Goal: Task Accomplishment & Management: Use online tool/utility

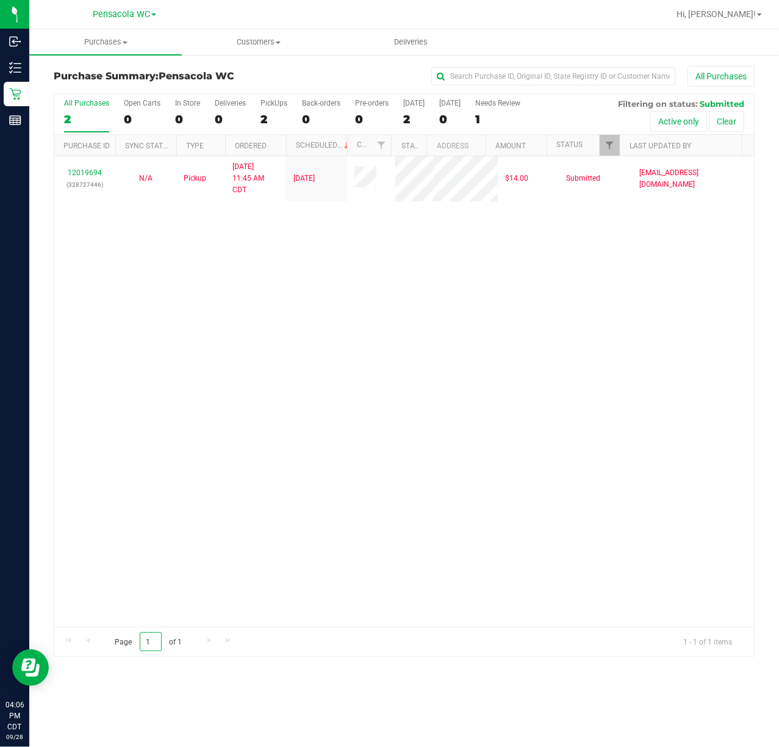
click at [150, 640] on input "1" at bounding box center [151, 641] width 22 height 19
click at [322, 399] on div "12019694 (328727446) N/A Pickup [DATE] 11:45 AM CDT 9/28/2025 $14.00 Submitted …" at bounding box center [404, 391] width 700 height 470
click at [364, 479] on div "12019694 (328727446) N/A Pickup [DATE] 11:45 AM CDT 9/28/2025 $14.00 Submitted …" at bounding box center [404, 391] width 700 height 470
click at [207, 438] on div "12019694 (328727446) N/A Pickup [DATE] 11:45 AM CDT 9/28/2025 $14.00 Submitted …" at bounding box center [404, 391] width 700 height 470
click at [556, 437] on div "12019694 (328727446) N/A Pickup [DATE] 11:45 AM CDT 9/28/2025 $14.00 Submitted …" at bounding box center [404, 391] width 700 height 470
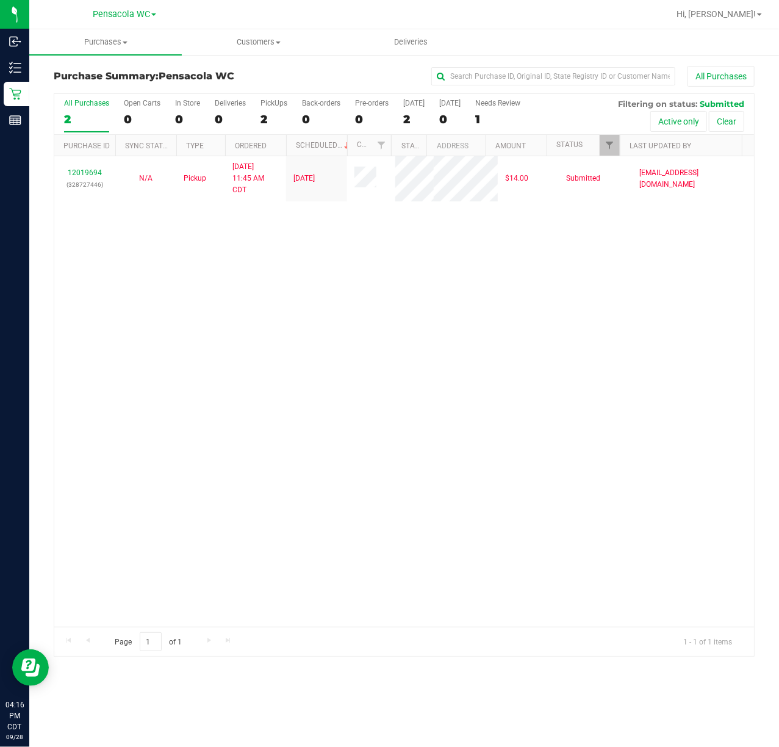
click at [204, 361] on div "12019694 (328727446) N/A Pickup [DATE] 11:45 AM CDT 9/28/2025 $14.00 Submitted …" at bounding box center [404, 391] width 700 height 470
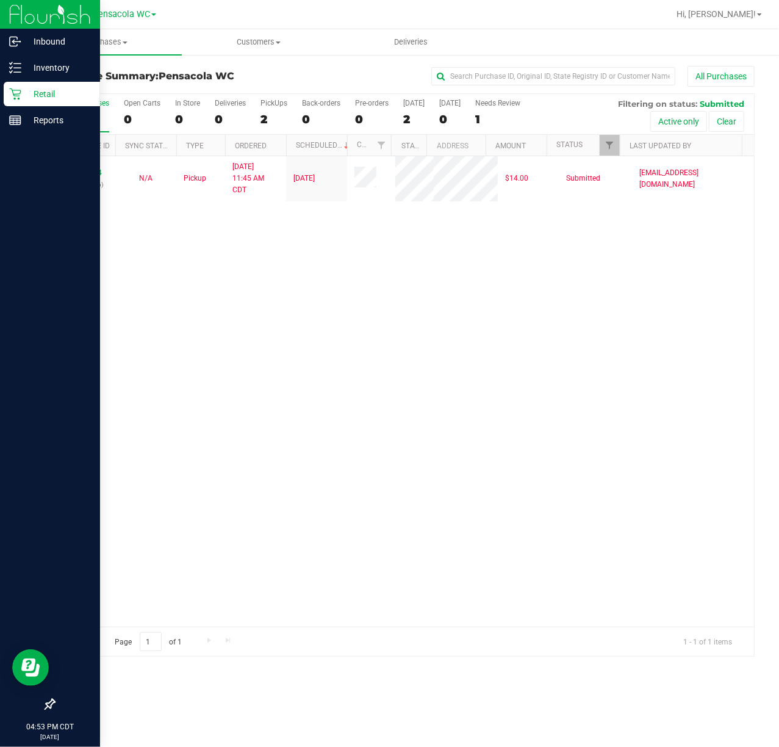
click at [224, 304] on div "12019694 (328727446) N/A Pickup [DATE] 11:45 AM CDT 9/28/2025 $14.00 Submitted …" at bounding box center [404, 391] width 700 height 470
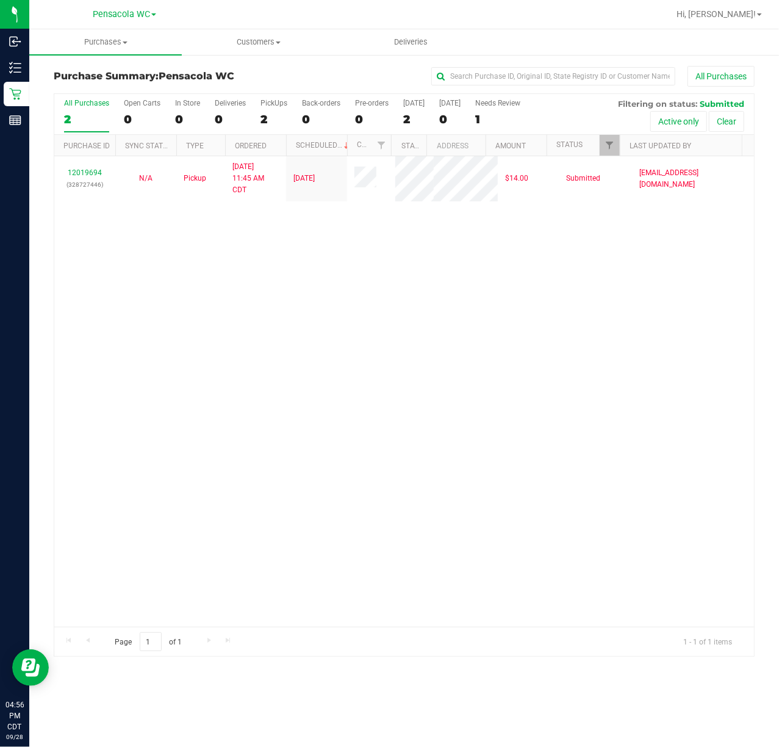
click at [311, 357] on div "12019694 (328727446) N/A Pickup [DATE] 11:45 AM CDT 9/28/2025 $14.00 Submitted …" at bounding box center [404, 391] width 700 height 470
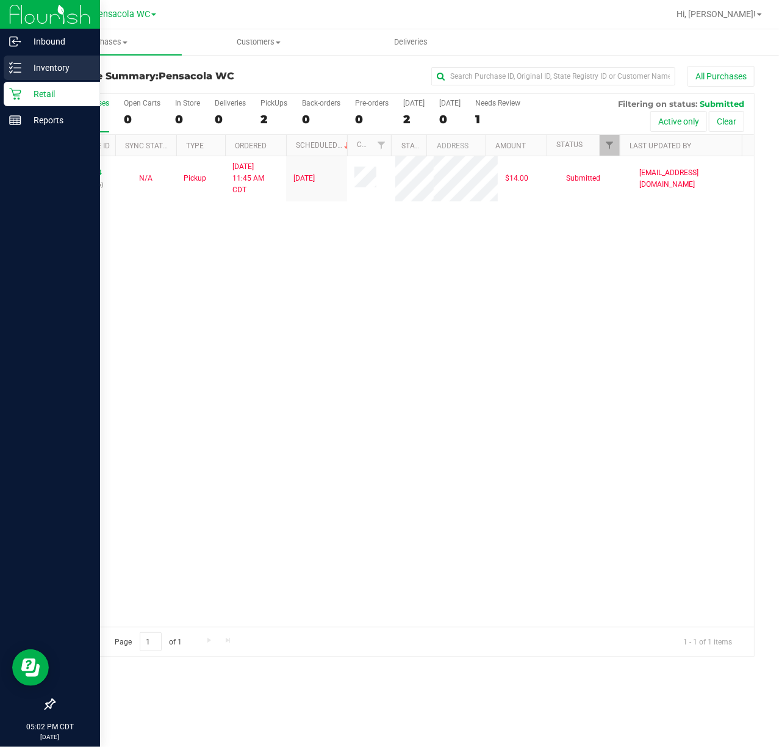
click at [31, 65] on p "Inventory" at bounding box center [57, 67] width 73 height 15
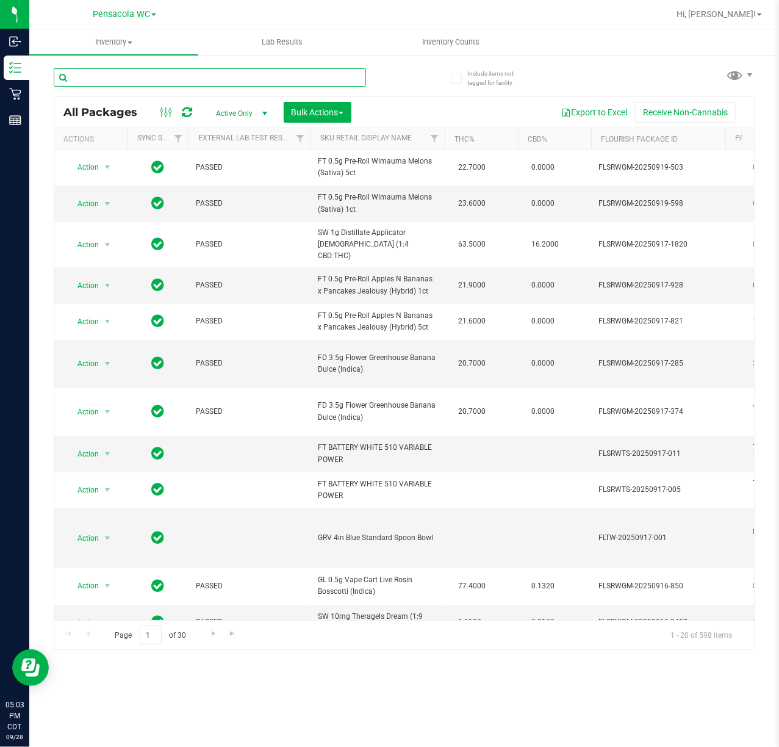
click at [198, 77] on input "text" at bounding box center [210, 77] width 312 height 18
paste input "P4HT2660"
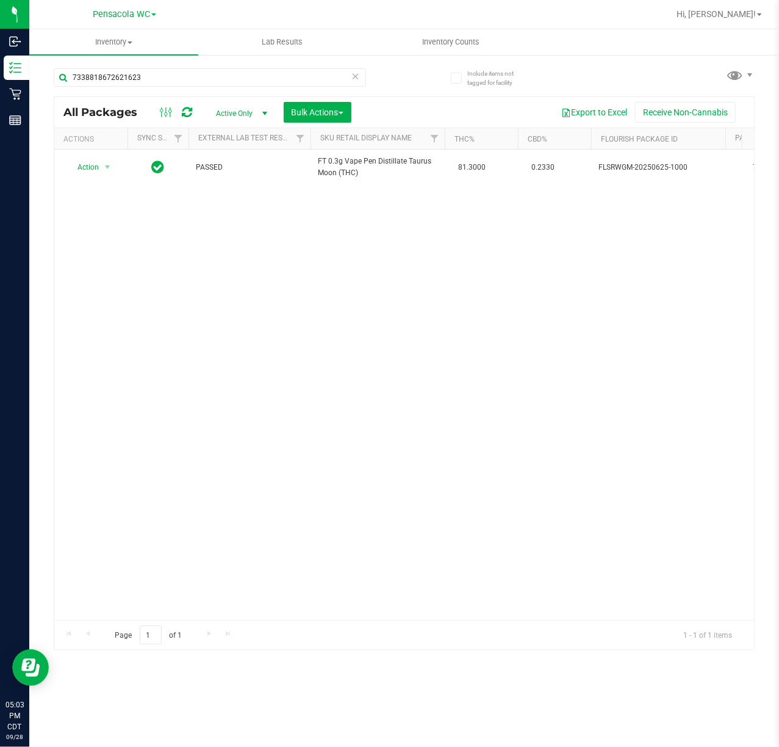
click at [171, 443] on div "Action Action Create package Edit attributes Global inventory Locate package Lo…" at bounding box center [404, 384] width 700 height 470
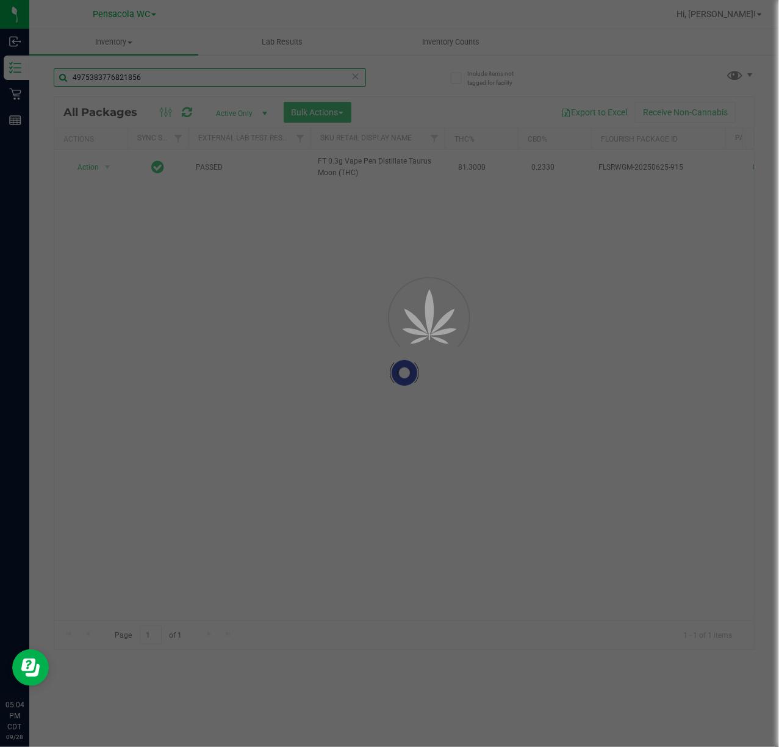
type input "4975383776821856"
click at [290, 388] on div at bounding box center [404, 373] width 700 height 552
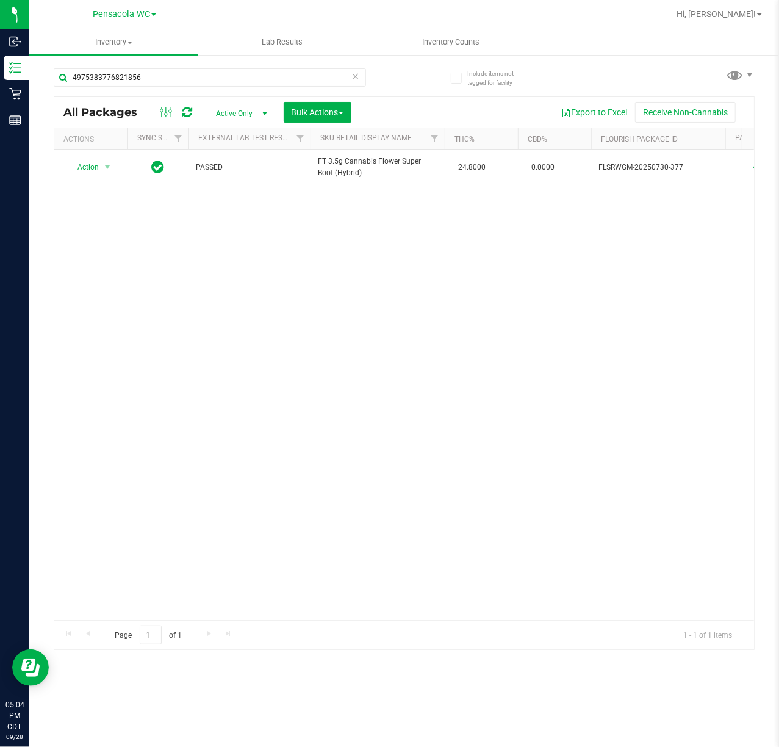
click at [357, 78] on icon at bounding box center [355, 75] width 9 height 15
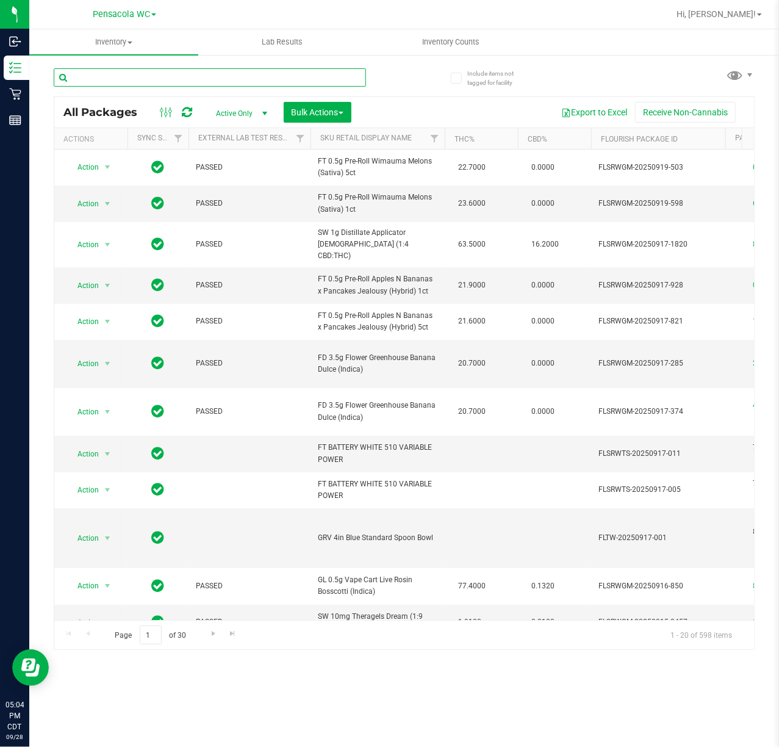
click at [296, 84] on input "text" at bounding box center [210, 77] width 312 height 18
paste input "4538813544551743"
click at [426, 88] on div "Inventory All packages All inventory Waste log Create inventory Lab Results Inv…" at bounding box center [404, 387] width 750 height 717
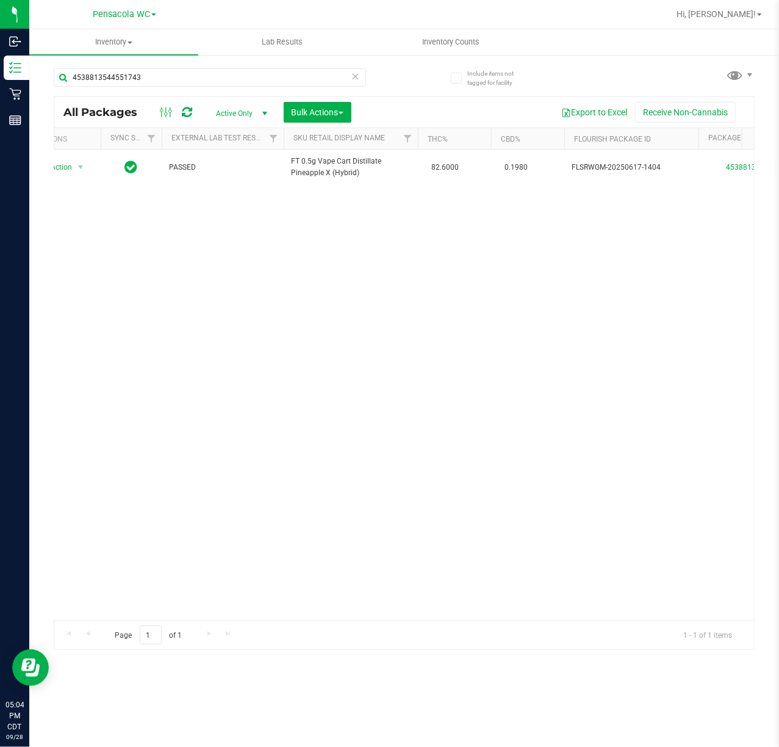
scroll to position [0, 147]
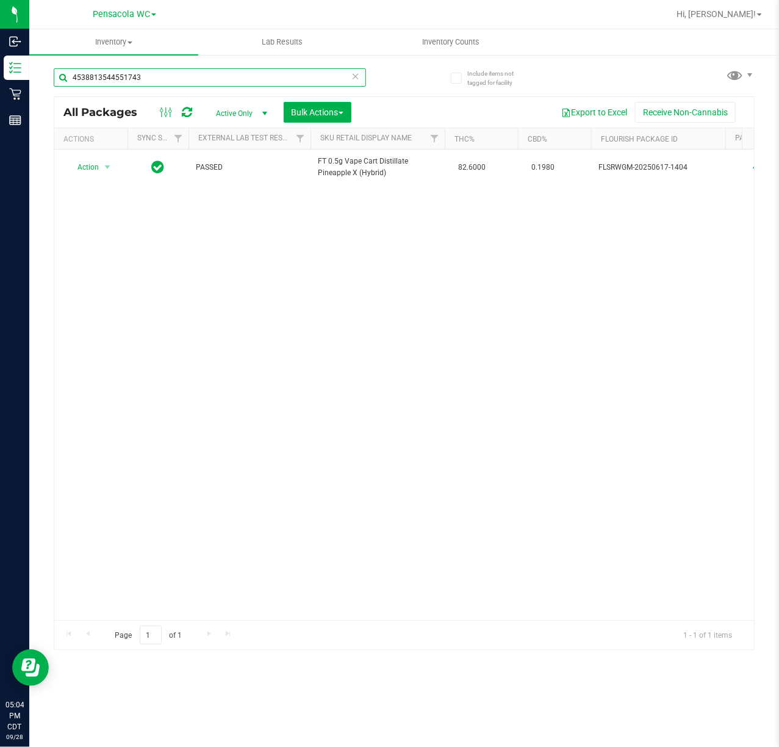
click at [190, 76] on input "4538813544551743" at bounding box center [210, 77] width 312 height 18
click at [188, 78] on input "4538813544551743" at bounding box center [210, 77] width 312 height 18
click at [187, 78] on input "4538813544551743" at bounding box center [210, 77] width 312 height 18
paste input "01760659464718"
click at [247, 439] on div "Action Action Create package Edit attributes Global inventory Locate package Lo…" at bounding box center [404, 384] width 700 height 470
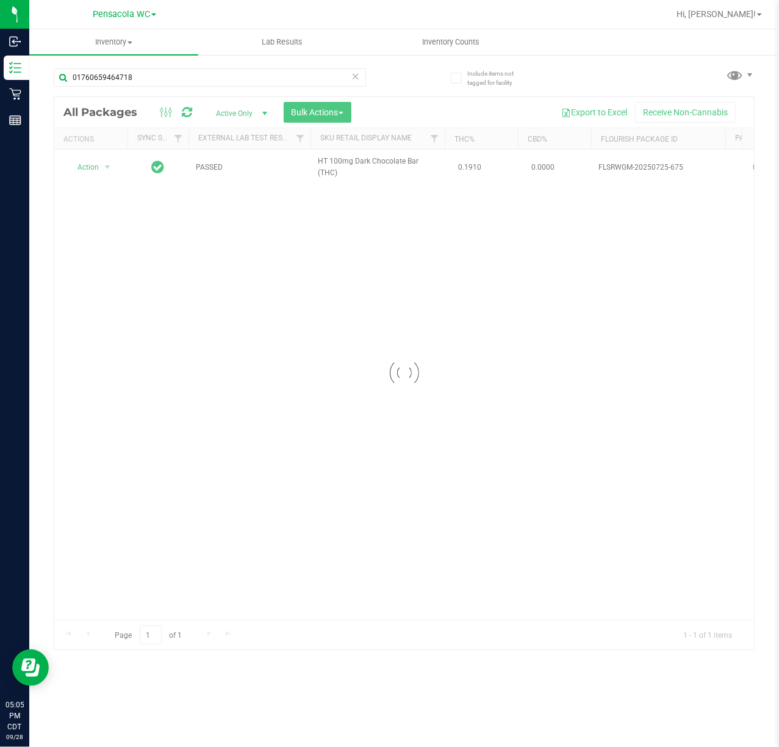
drag, startPoint x: 201, startPoint y: 613, endPoint x: 223, endPoint y: 618, distance: 22.5
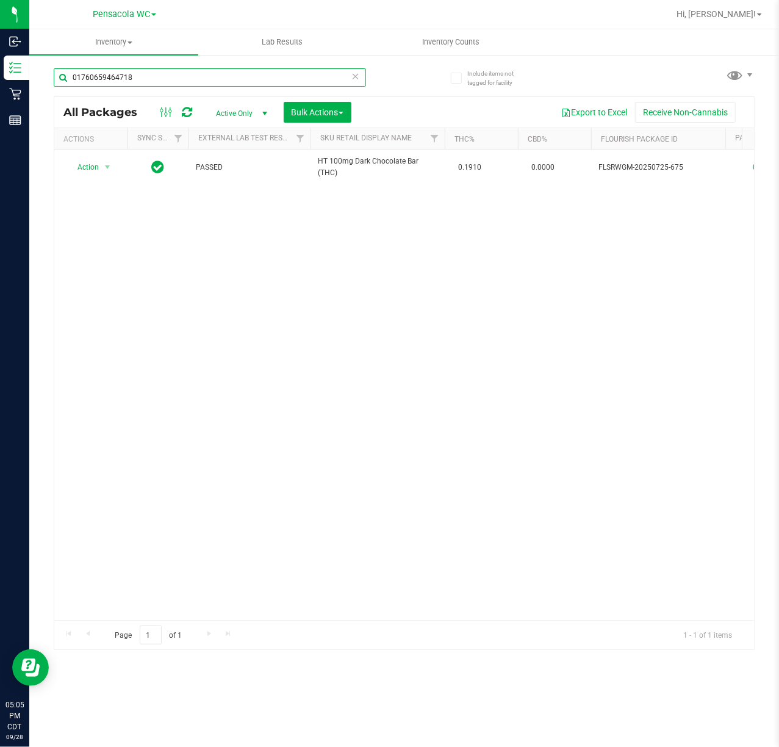
click at [207, 81] on input "01760659464718" at bounding box center [210, 77] width 312 height 18
paste input "11144251756817"
click at [192, 325] on div "Action Action Create package Edit attributes Global inventory Locate package Lo…" at bounding box center [404, 384] width 700 height 470
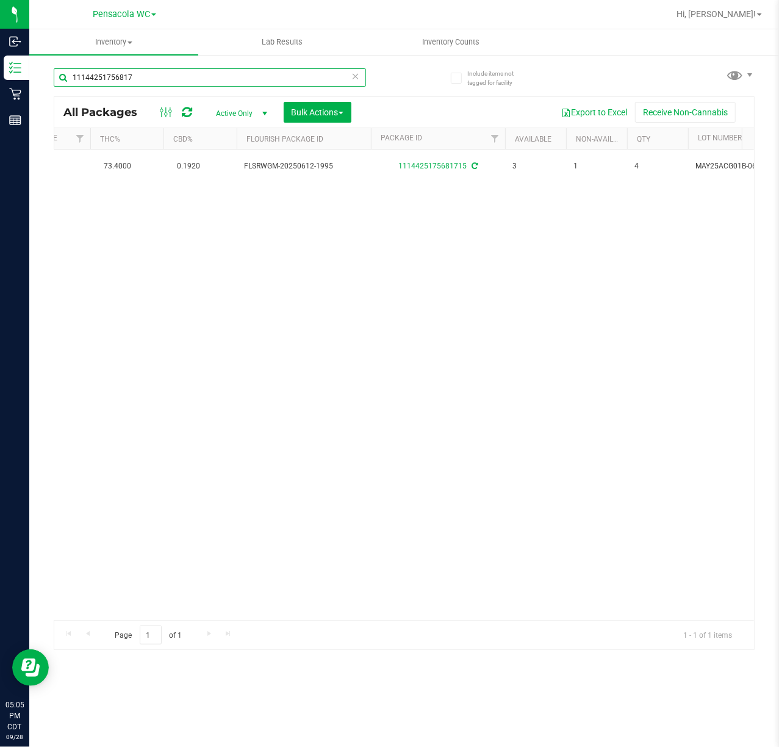
click at [153, 86] on input "11144251756817" at bounding box center [210, 77] width 312 height 18
paste input "30826164490244"
click at [244, 292] on div "Action Action Create package Edit attributes Global inventory Locate package Lo…" at bounding box center [404, 384] width 700 height 470
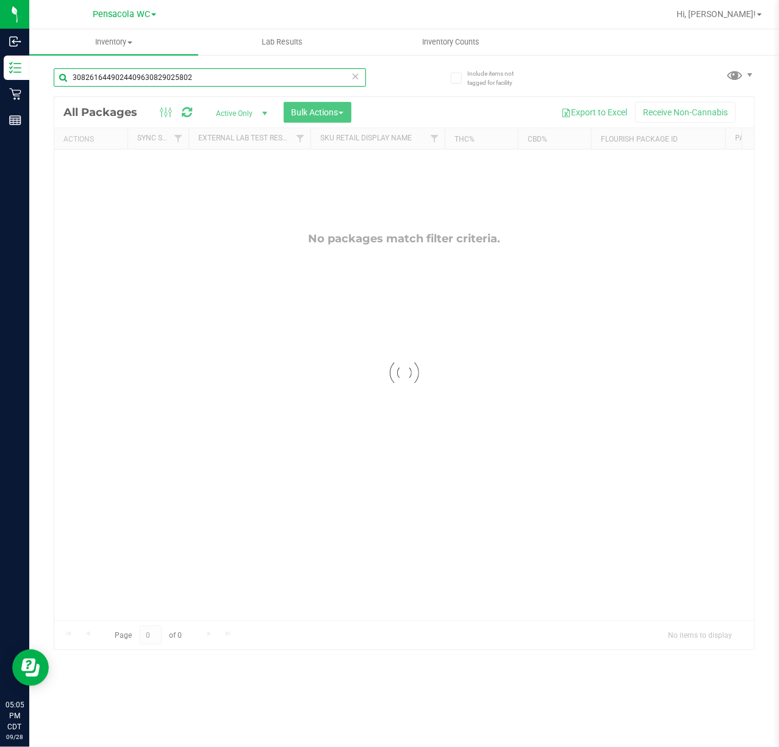
click at [131, 77] on input "3082616449024409630829025802" at bounding box center [210, 77] width 312 height 18
drag, startPoint x: 131, startPoint y: 77, endPoint x: 100, endPoint y: 78, distance: 30.5
click at [100, 78] on input "3082616449024409630829025802" at bounding box center [210, 77] width 312 height 18
click at [129, 78] on input "3082616449024409630829025802" at bounding box center [210, 77] width 312 height 18
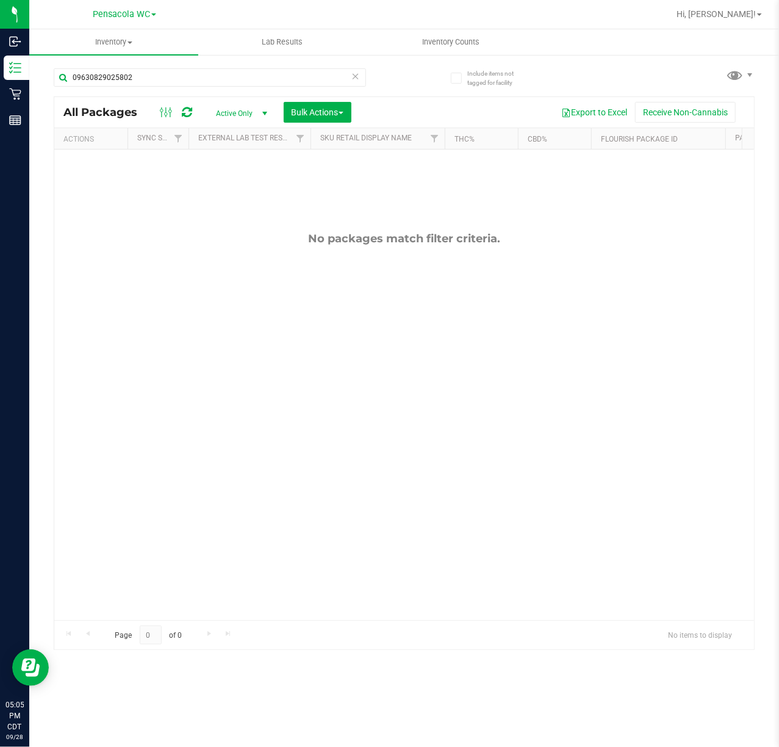
click at [310, 478] on div "No packages match filter criteria." at bounding box center [404, 425] width 700 height 553
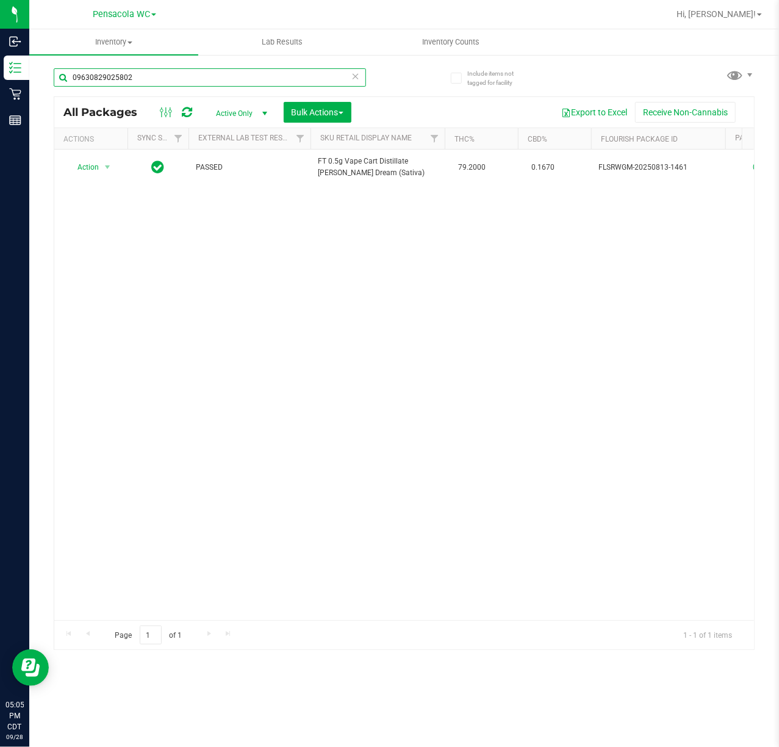
click at [173, 71] on input "09630829025802" at bounding box center [210, 77] width 312 height 18
click at [166, 72] on input "09630829025802" at bounding box center [210, 77] width 312 height 18
paste input "883333788124161"
click at [164, 296] on div "Action Action Create package Edit attributes Global inventory Locate package Lo…" at bounding box center [404, 384] width 700 height 470
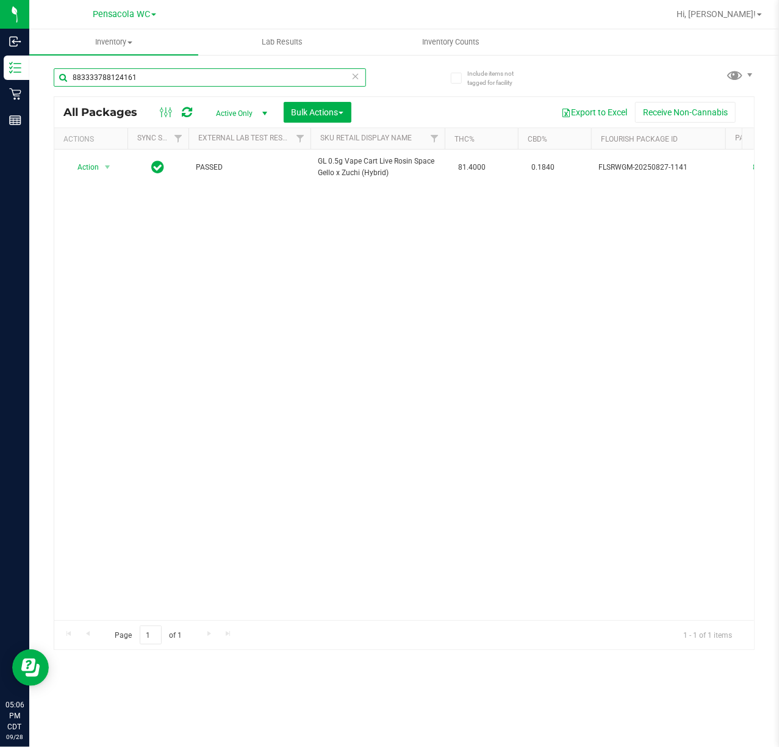
click at [155, 77] on input "883333788124161" at bounding box center [210, 77] width 312 height 18
click at [153, 78] on input "883333788124161" at bounding box center [210, 77] width 312 height 18
paste input "37007226046538"
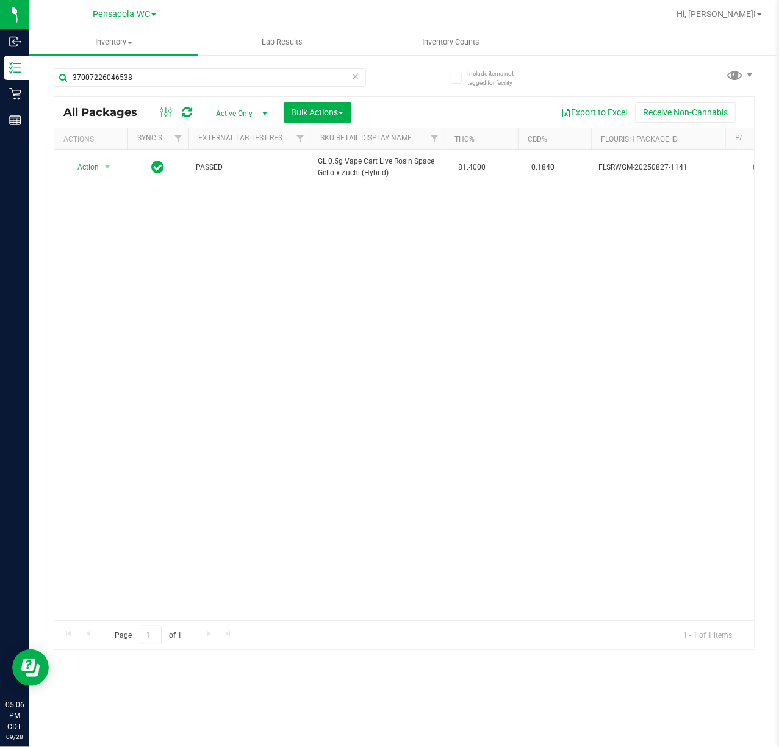
click at [73, 412] on div "Action Action Create package Edit attributes Global inventory Locate package Lo…" at bounding box center [404, 384] width 700 height 470
click at [168, 79] on input "37007226046538" at bounding box center [210, 77] width 312 height 18
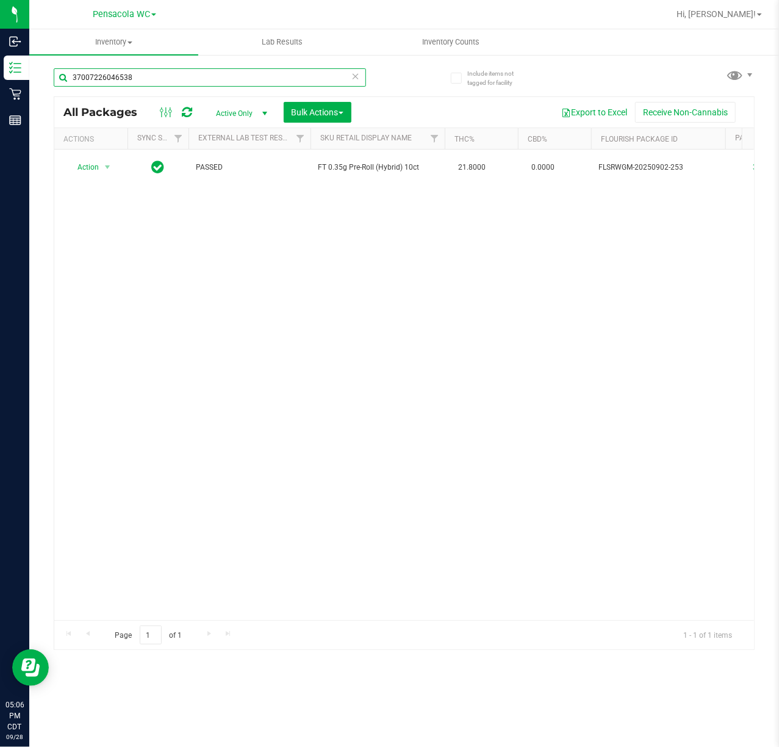
paste input "206710721186314"
drag, startPoint x: 130, startPoint y: 323, endPoint x: 120, endPoint y: 336, distance: 16.1
click at [131, 328] on div "Action Action Create package Edit attributes Global inventory Locate package Lo…" at bounding box center [404, 384] width 700 height 470
click at [163, 73] on input "206710721186314" at bounding box center [210, 77] width 312 height 18
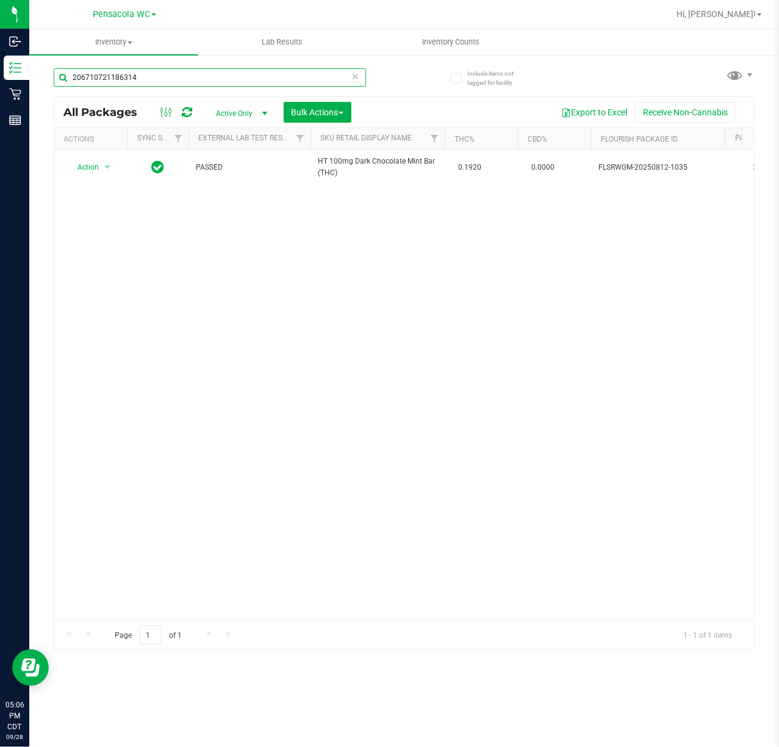
click at [163, 73] on input "206710721186314" at bounding box center [210, 77] width 312 height 18
paste input "5484777655373"
click at [222, 370] on div "Action Action Create package Edit attributes Global inventory Locate package Lo…" at bounding box center [404, 384] width 700 height 470
click at [313, 327] on div "Action Action Create package Edit attributes Global inventory Locate package Lo…" at bounding box center [404, 384] width 700 height 470
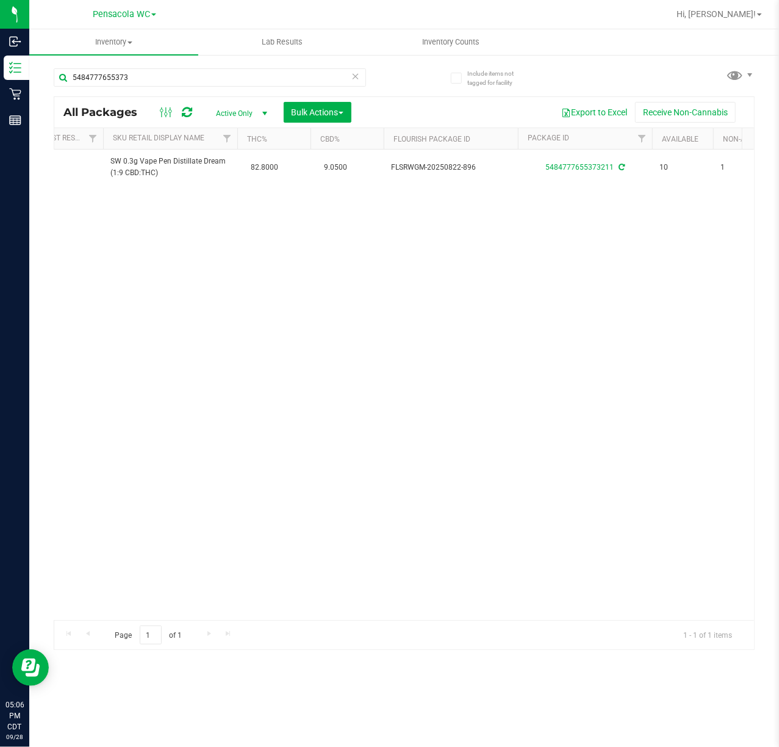
scroll to position [0, 220]
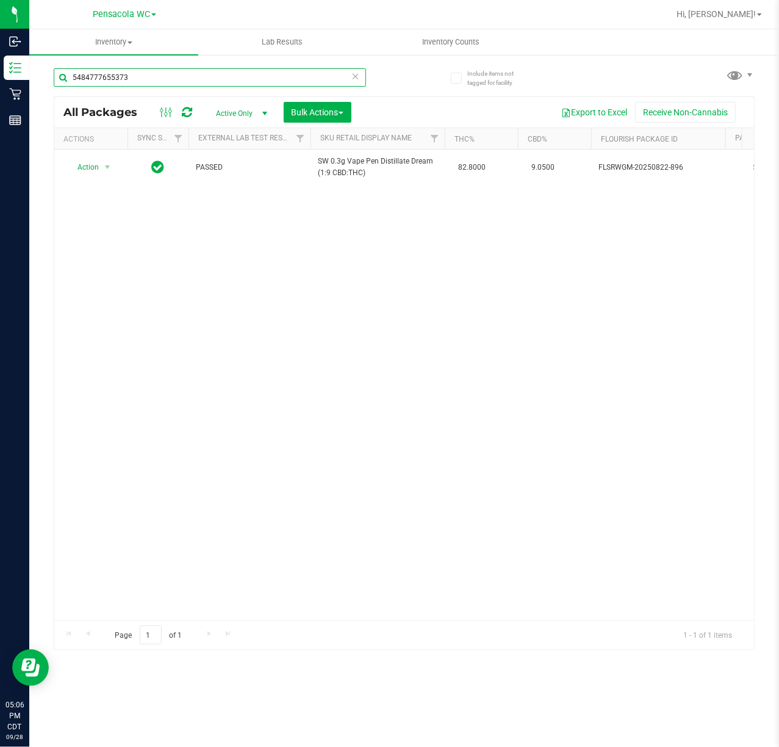
click at [138, 77] on input "5484777655373" at bounding box center [210, 77] width 312 height 18
paste input "1939184841509"
click at [164, 364] on div "Action Action Create package Edit attributes Global inventory Locate package Lo…" at bounding box center [404, 384] width 700 height 470
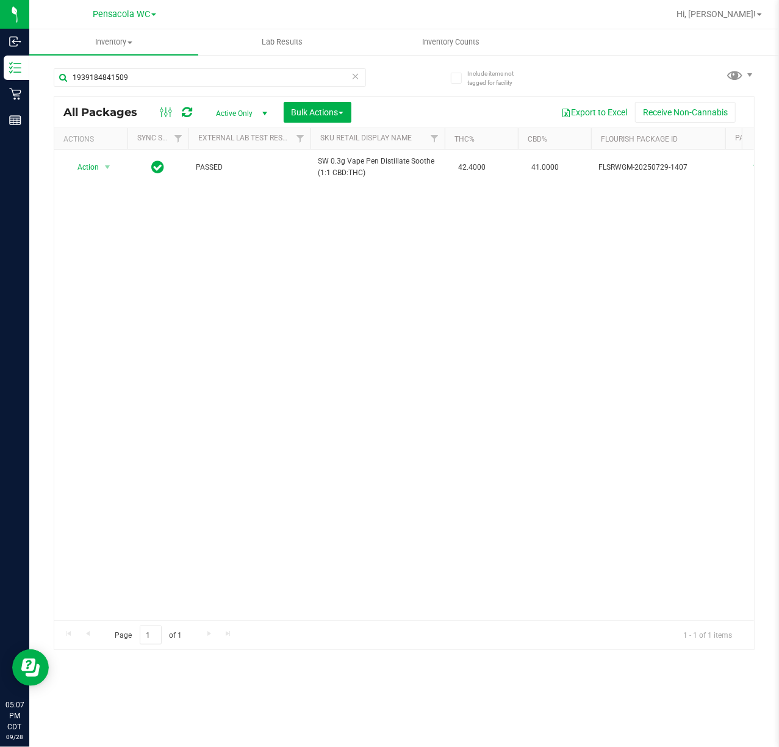
drag, startPoint x: 301, startPoint y: 445, endPoint x: 249, endPoint y: 503, distance: 78.2
click at [301, 445] on div "Action Action Create package Edit attributes Global inventory Locate package Lo…" at bounding box center [404, 384] width 700 height 470
click at [148, 71] on input "1939184841509" at bounding box center [210, 77] width 312 height 18
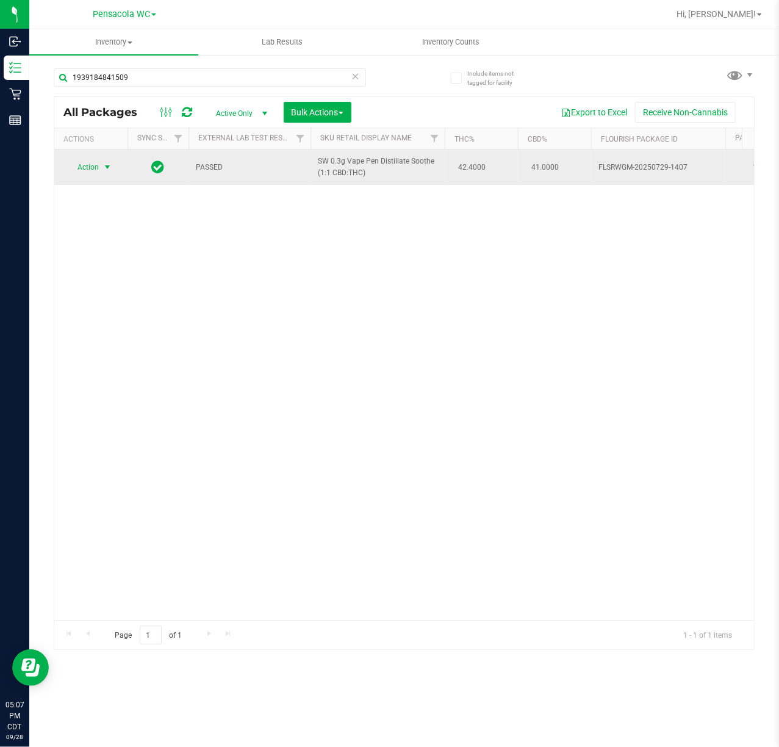
click at [81, 163] on span "Action" at bounding box center [82, 167] width 33 height 17
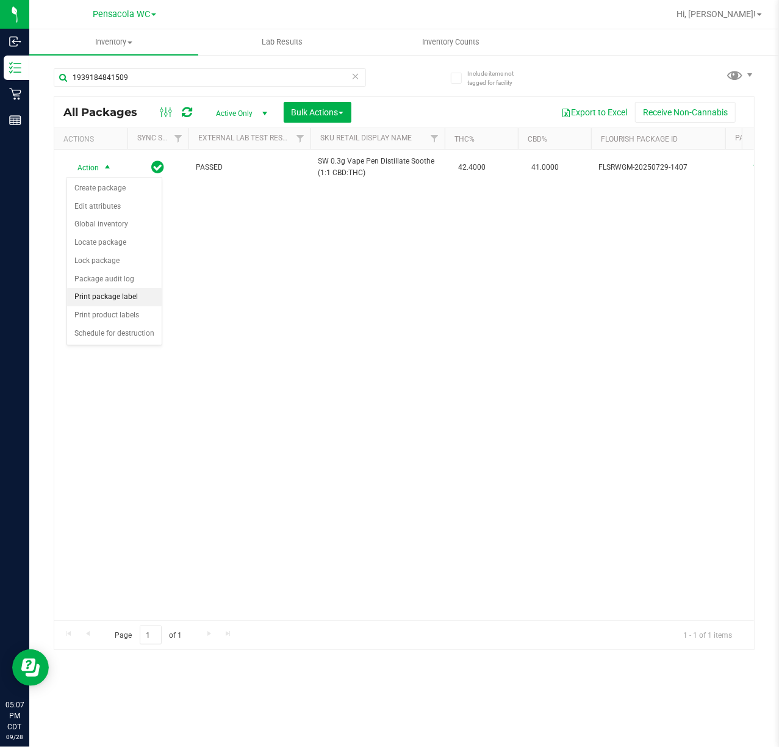
click at [111, 296] on li "Print package label" at bounding box center [114, 297] width 95 height 18
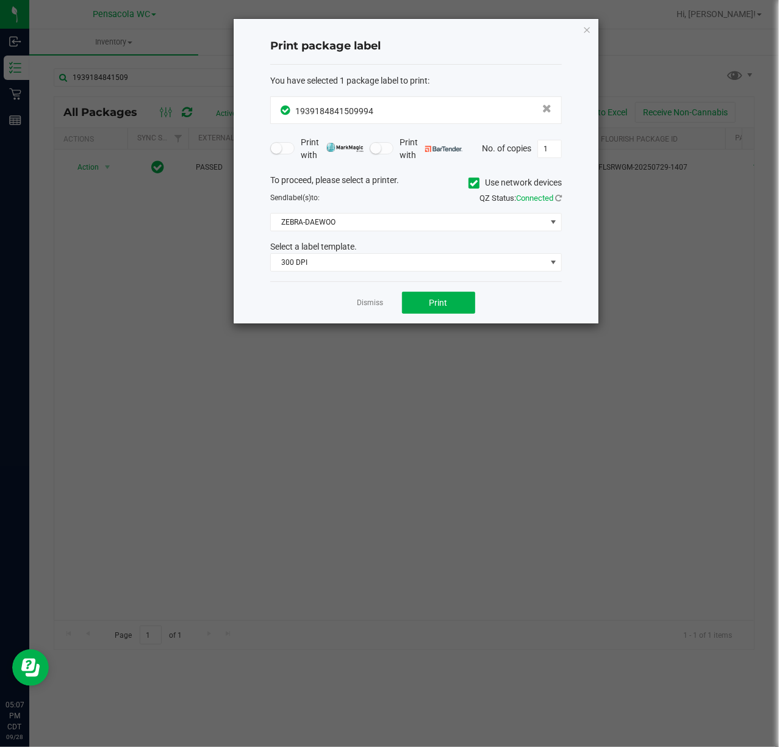
click at [425, 274] on div "You have selected 1 package label to print : 1939184841509994 Print with Print …" at bounding box center [416, 173] width 292 height 217
click at [394, 264] on span "300 DPI" at bounding box center [408, 262] width 275 height 17
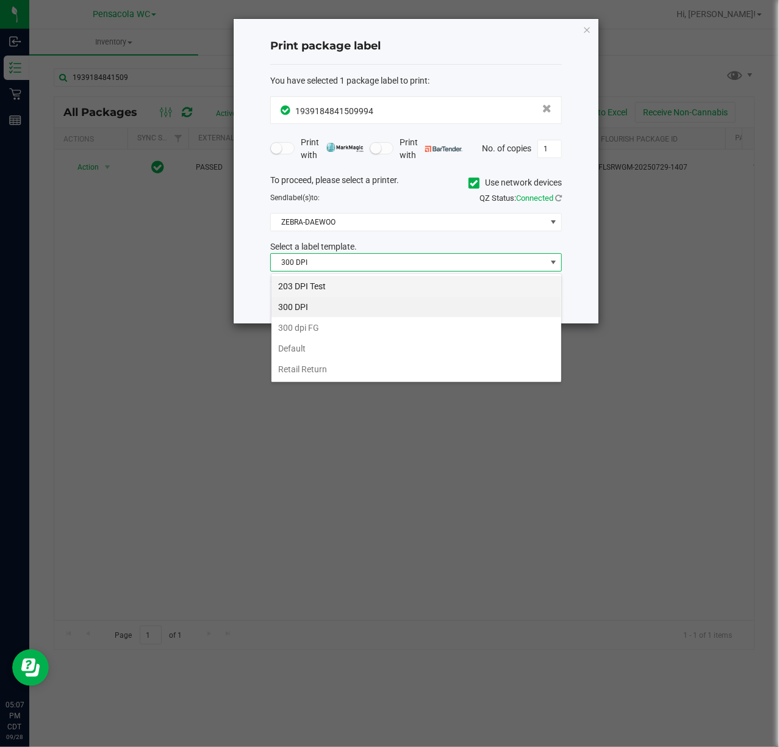
scroll to position [18, 291]
click at [359, 291] on li "203 DPI Test" at bounding box center [416, 286] width 290 height 21
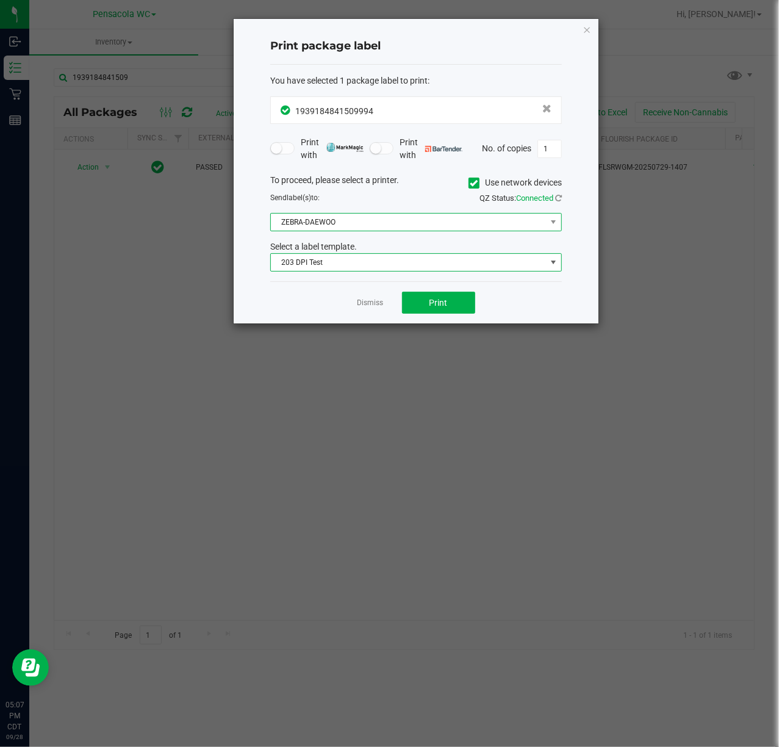
click at [375, 222] on span "ZEBRA-DAEWOO" at bounding box center [408, 222] width 275 height 17
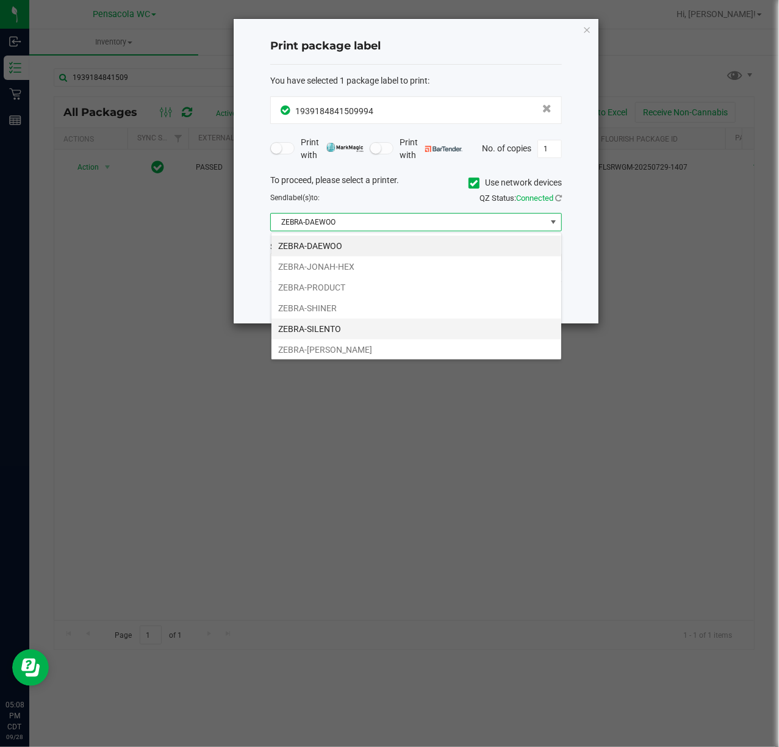
click at [354, 339] on li "ZEBRA-SILENTO" at bounding box center [416, 328] width 290 height 21
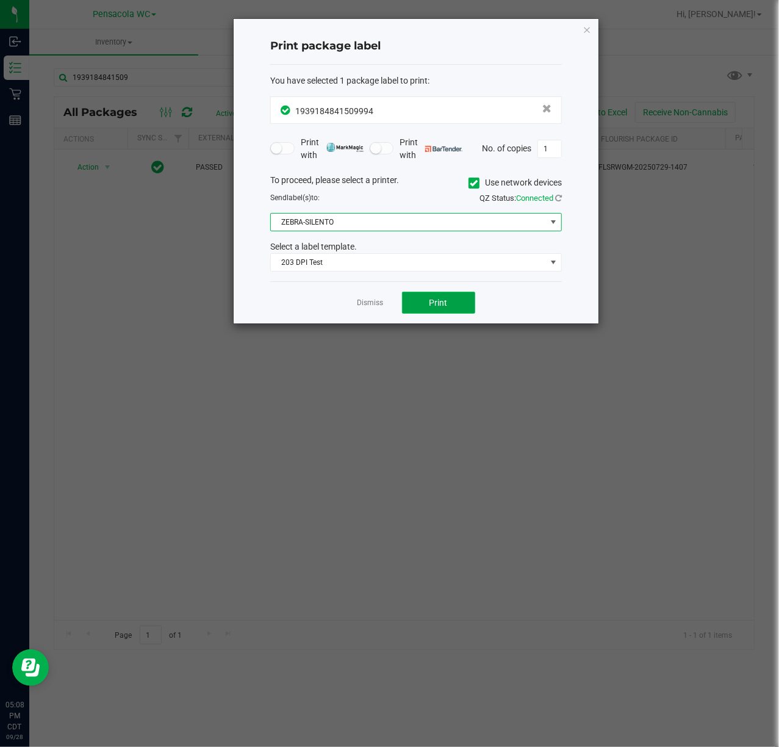
click at [453, 306] on button "Print" at bounding box center [438, 303] width 73 height 22
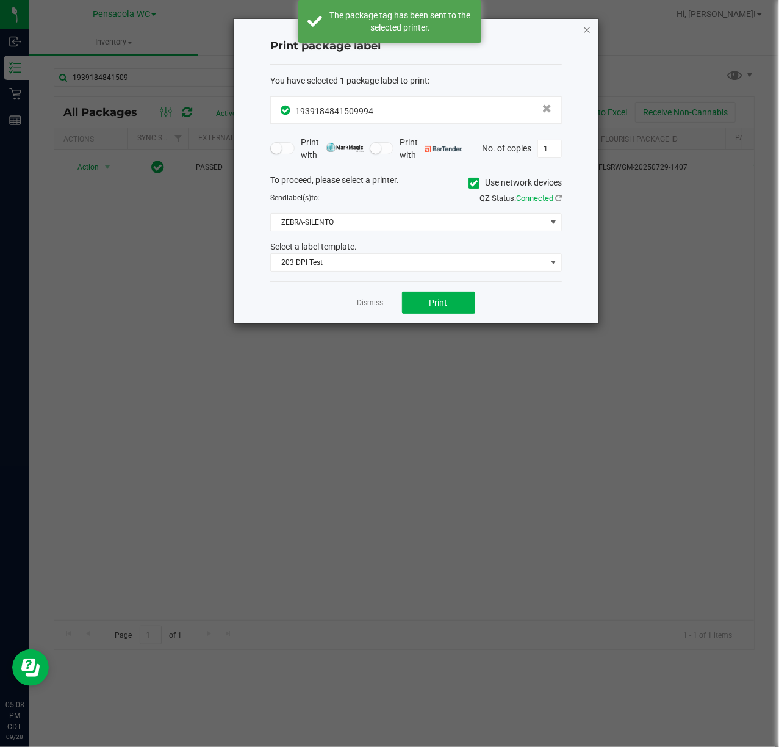
click at [590, 27] on icon "button" at bounding box center [587, 29] width 9 height 15
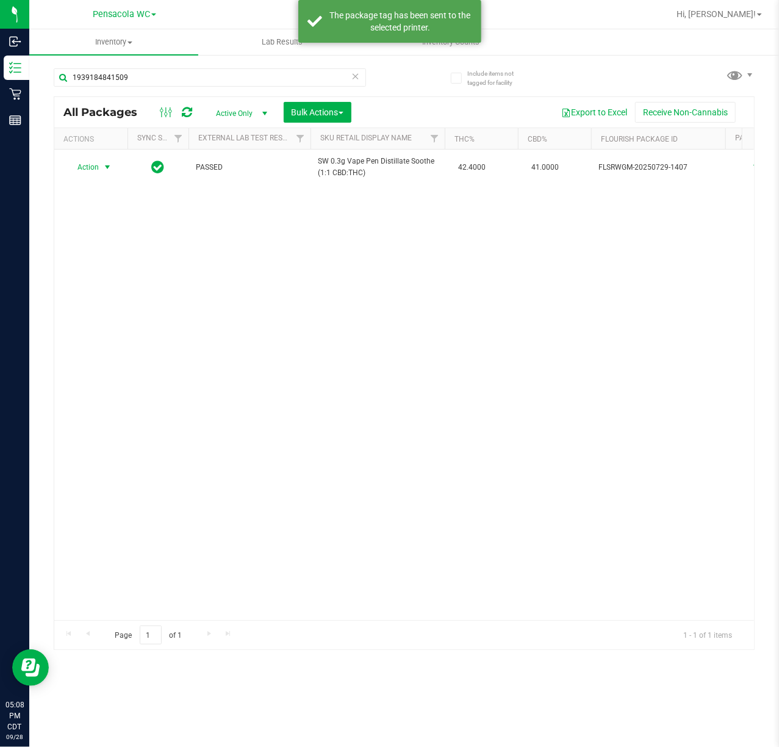
click at [559, 506] on div "Action Action Create package Edit attributes Global inventory Locate package Lo…" at bounding box center [404, 384] width 700 height 470
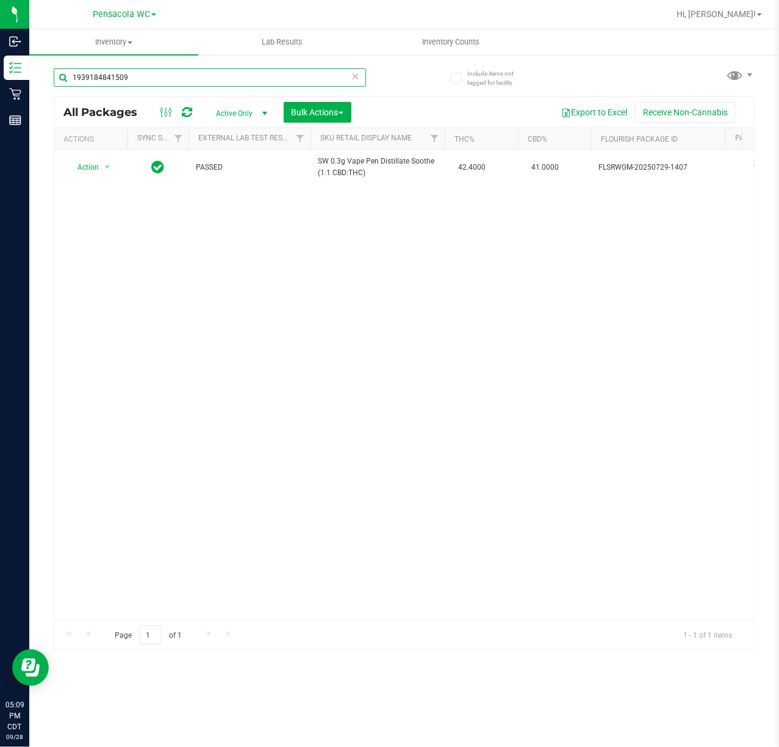
click at [198, 86] on input "1939184841509" at bounding box center [210, 77] width 312 height 18
click at [192, 86] on input "1939184841509" at bounding box center [210, 77] width 312 height 18
click at [190, 86] on input "1939184841509" at bounding box center [210, 77] width 312 height 18
paste input "57285213219362"
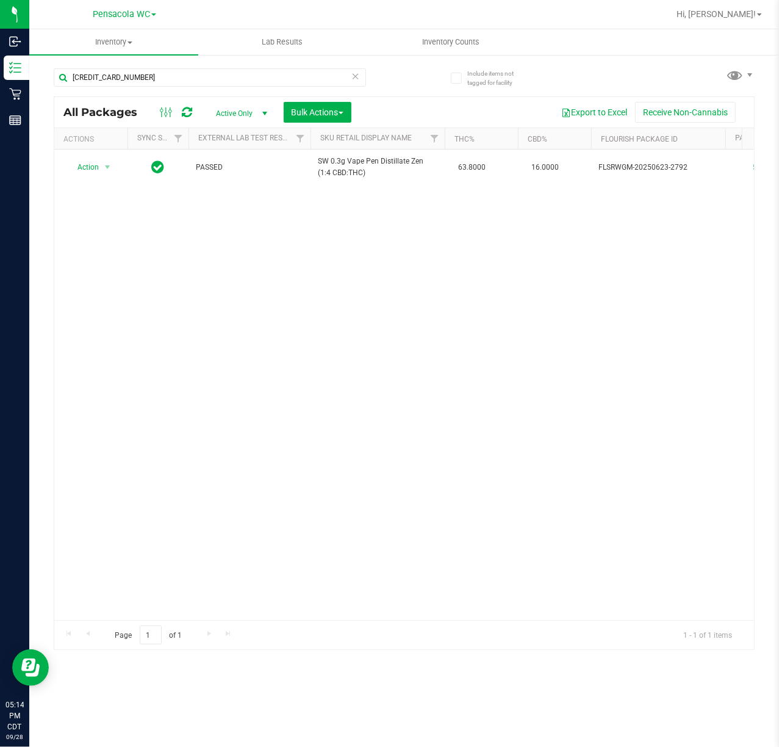
click at [333, 461] on div "Action Action Create package Edit attributes Global inventory Locate package Lo…" at bounding box center [404, 384] width 700 height 470
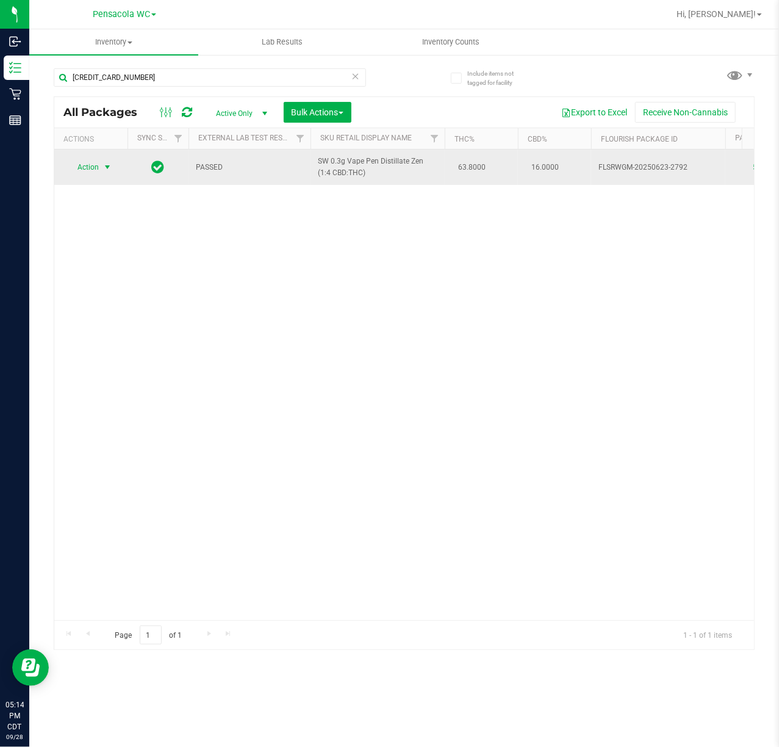
click at [76, 167] on span "Action" at bounding box center [82, 167] width 33 height 17
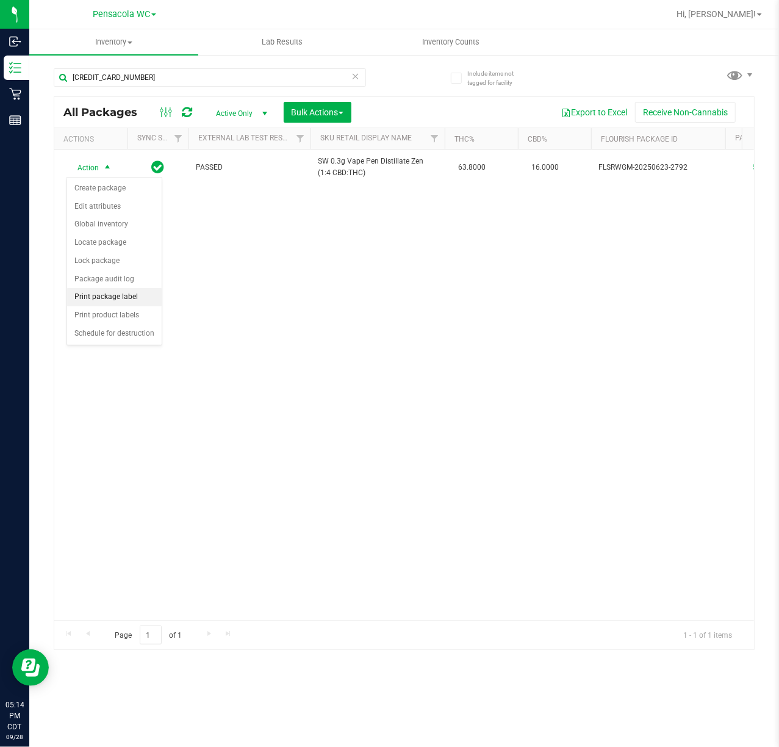
click at [106, 295] on li "Print package label" at bounding box center [114, 297] width 95 height 18
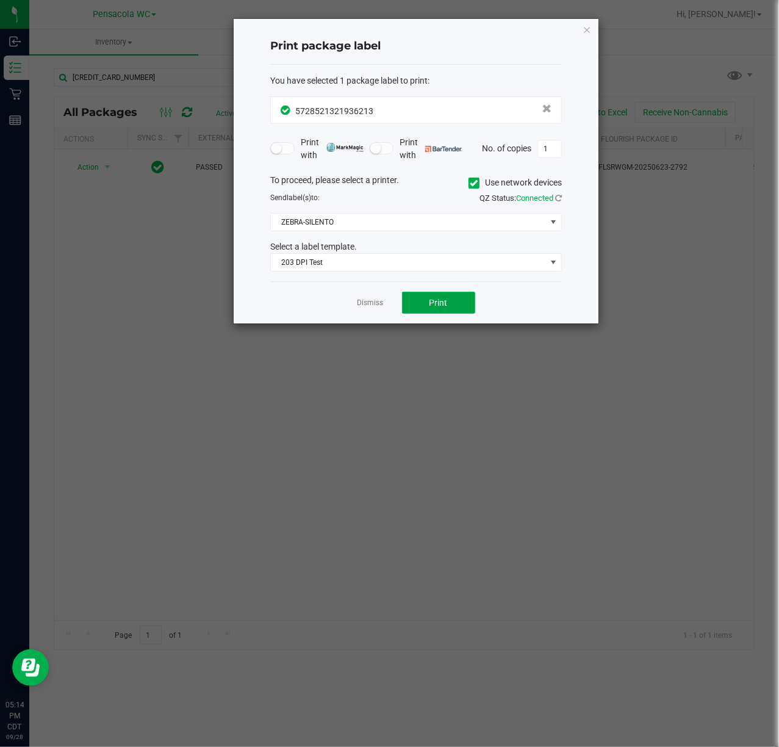
click at [445, 296] on button "Print" at bounding box center [438, 303] width 73 height 22
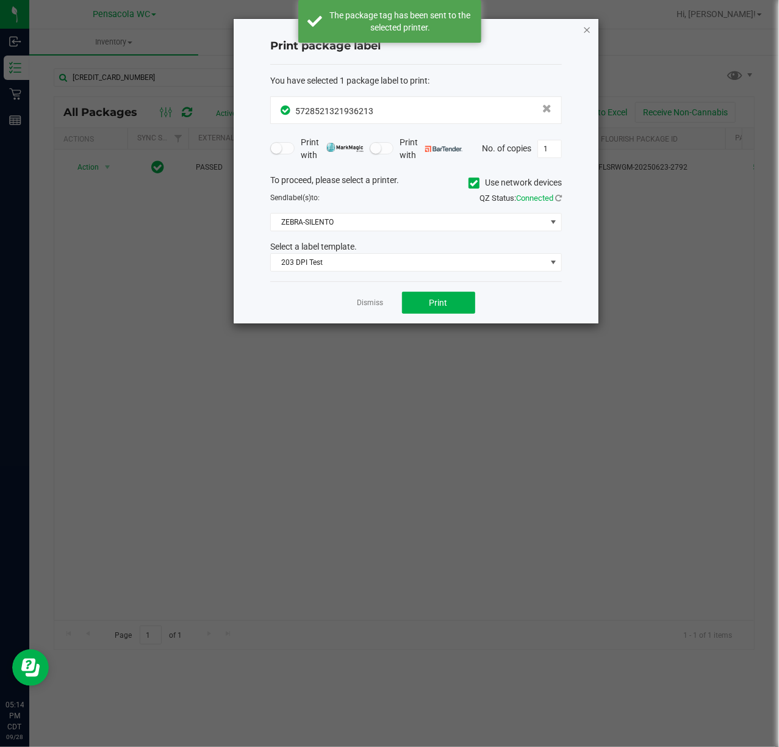
click at [584, 28] on icon "button" at bounding box center [587, 29] width 9 height 15
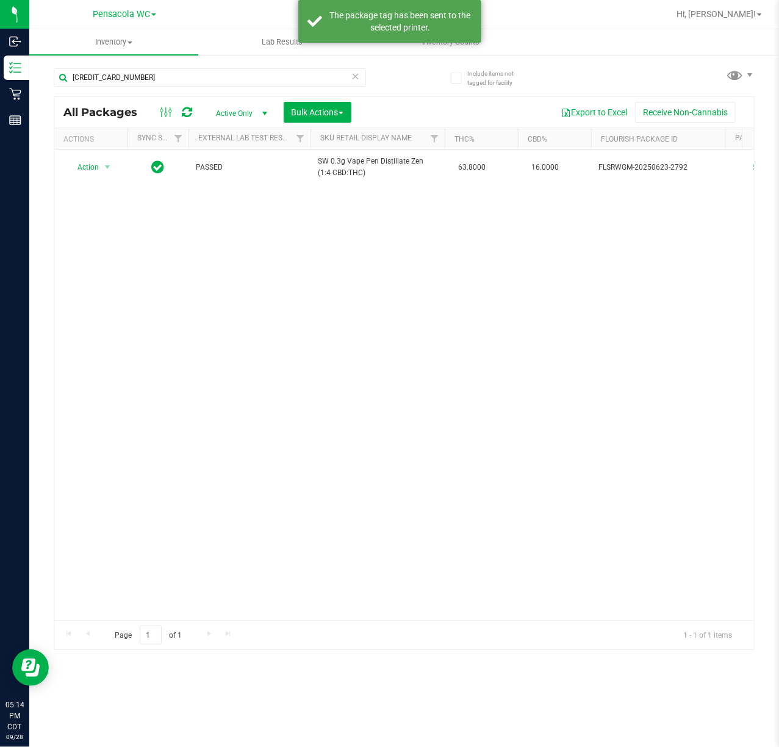
drag, startPoint x: 657, startPoint y: 560, endPoint x: 657, endPoint y: 539, distance: 20.7
click at [657, 550] on div "Action Action Create package Edit attributes Global inventory Locate package Lo…" at bounding box center [404, 384] width 700 height 470
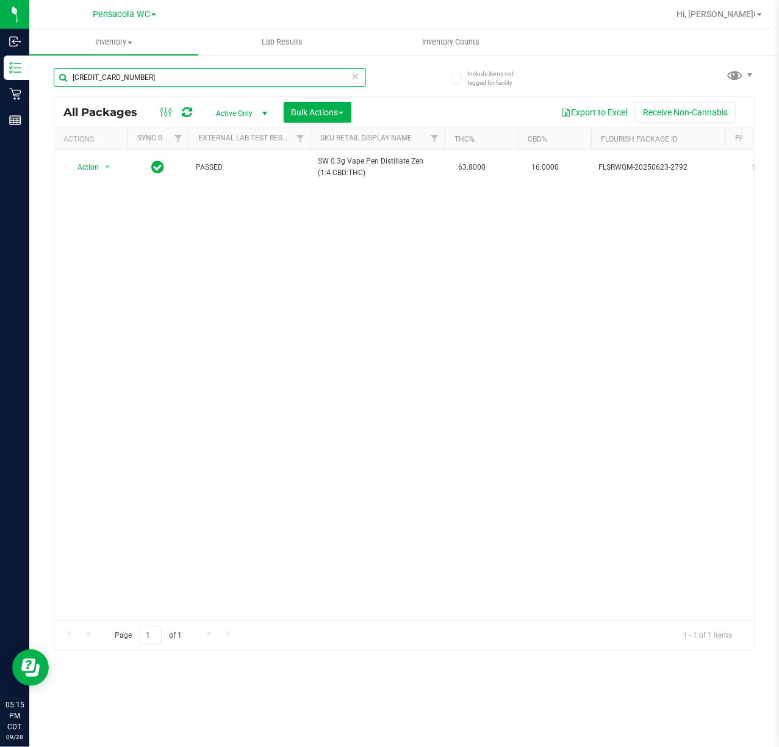
click at [172, 84] on input "57285213219362" at bounding box center [210, 77] width 312 height 18
paste input "98639717687144"
type input "98639717687144"
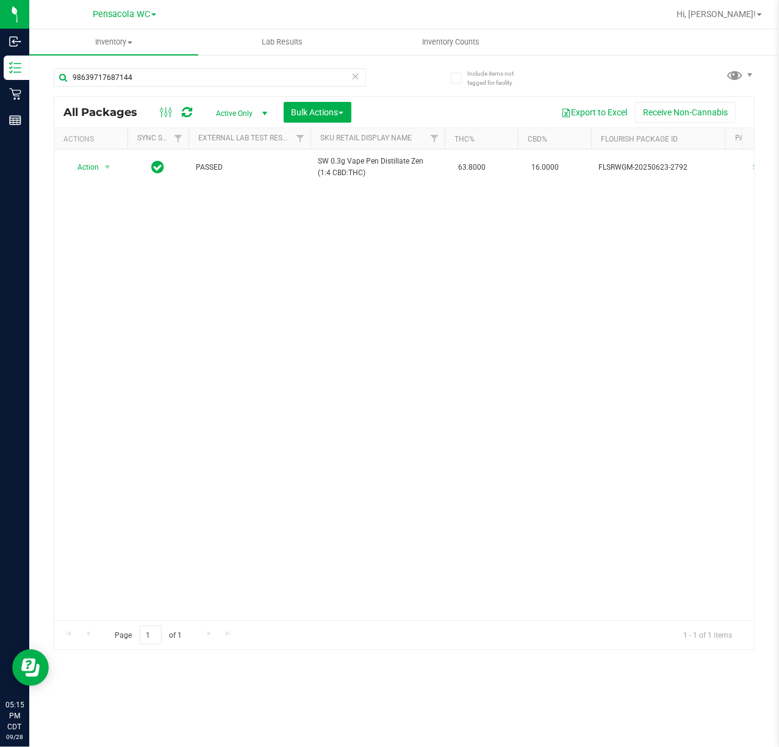
click at [187, 400] on div "Action Action Create package Edit attributes Global inventory Locate package Lo…" at bounding box center [404, 384] width 700 height 470
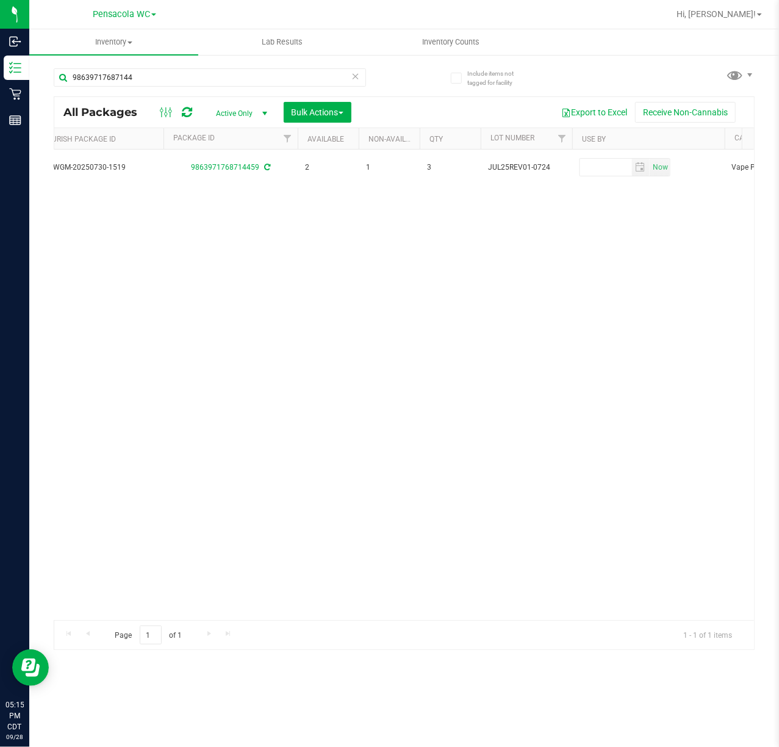
scroll to position [0, 227]
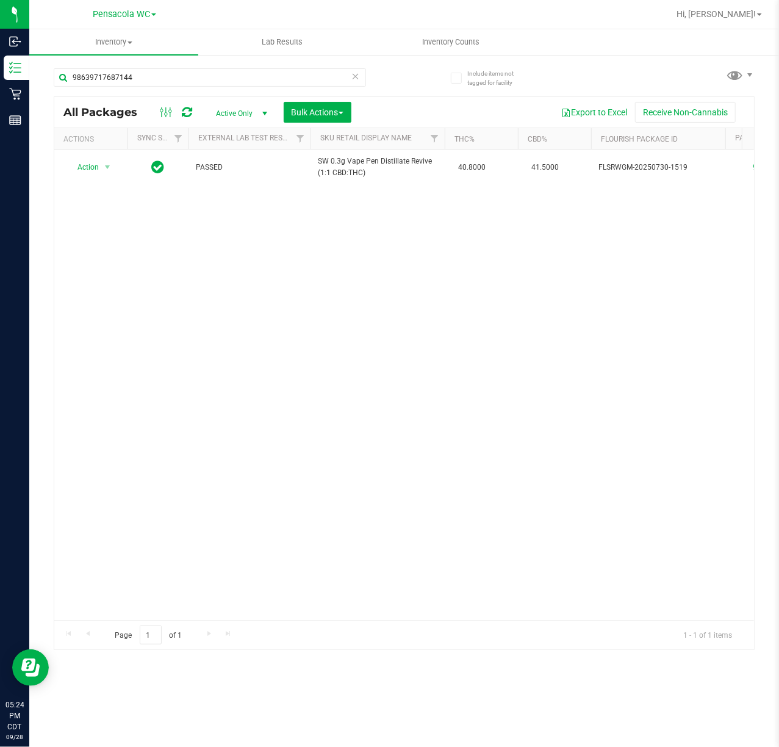
click at [328, 501] on div "Action Action Create package Edit attributes Global inventory Locate package Lo…" at bounding box center [404, 384] width 700 height 470
click at [348, 77] on input "98639717687144" at bounding box center [210, 77] width 312 height 18
click at [355, 73] on icon at bounding box center [355, 75] width 9 height 15
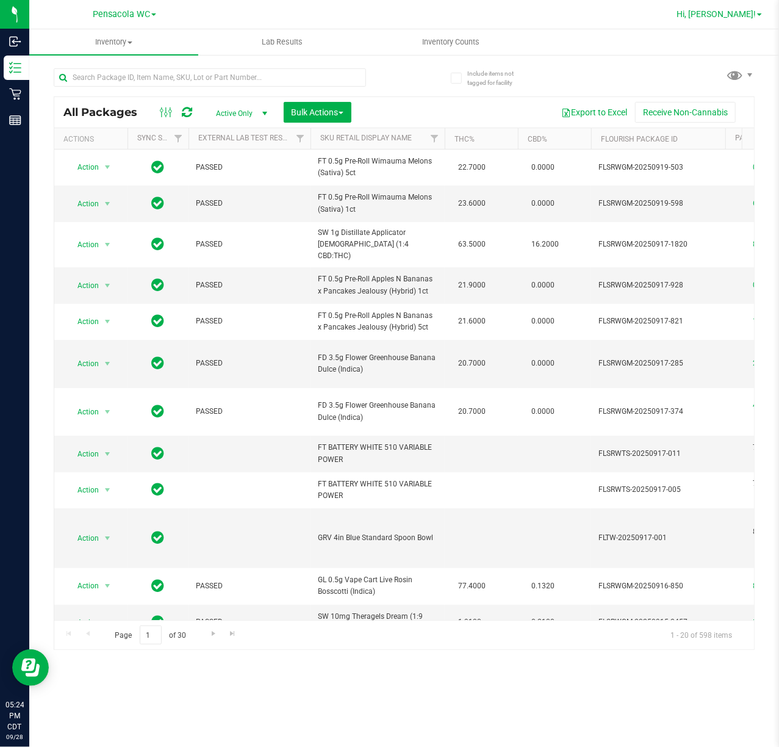
click at [730, 13] on span "Hi, [PERSON_NAME]!" at bounding box center [716, 14] width 79 height 10
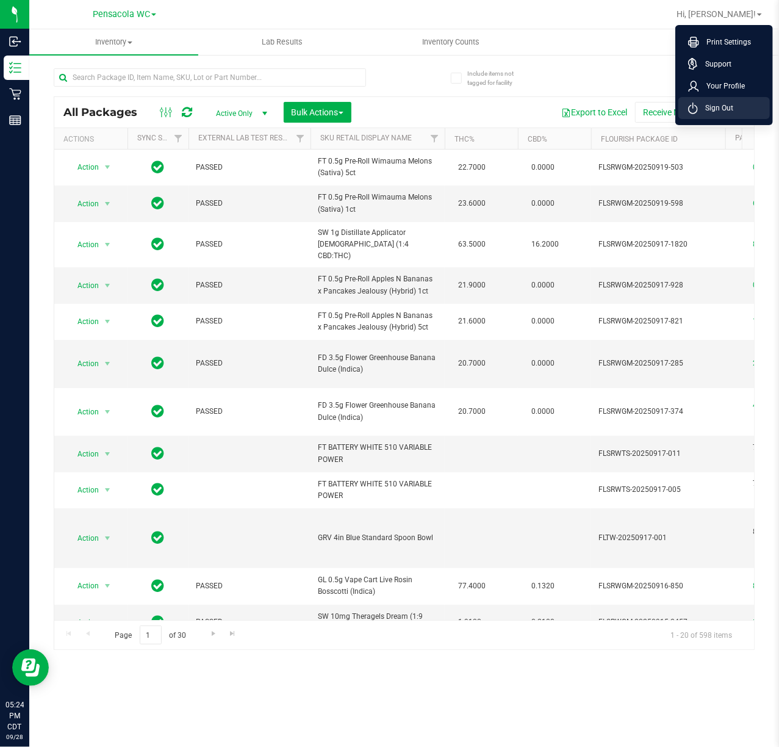
click at [721, 111] on span "Sign Out" at bounding box center [715, 108] width 35 height 12
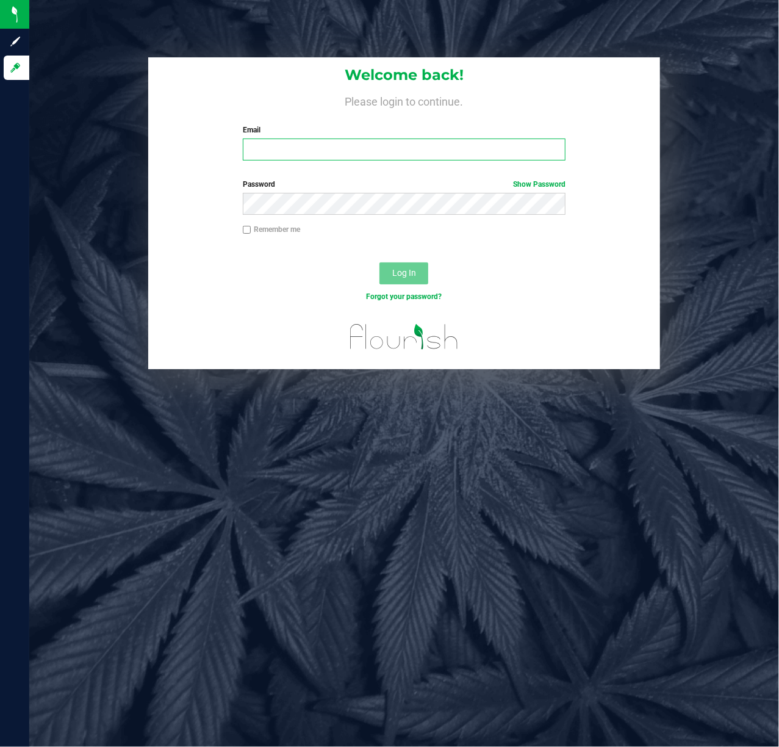
click at [383, 149] on input "Email" at bounding box center [404, 149] width 323 height 22
type input "sschilling@liveparallel.com"
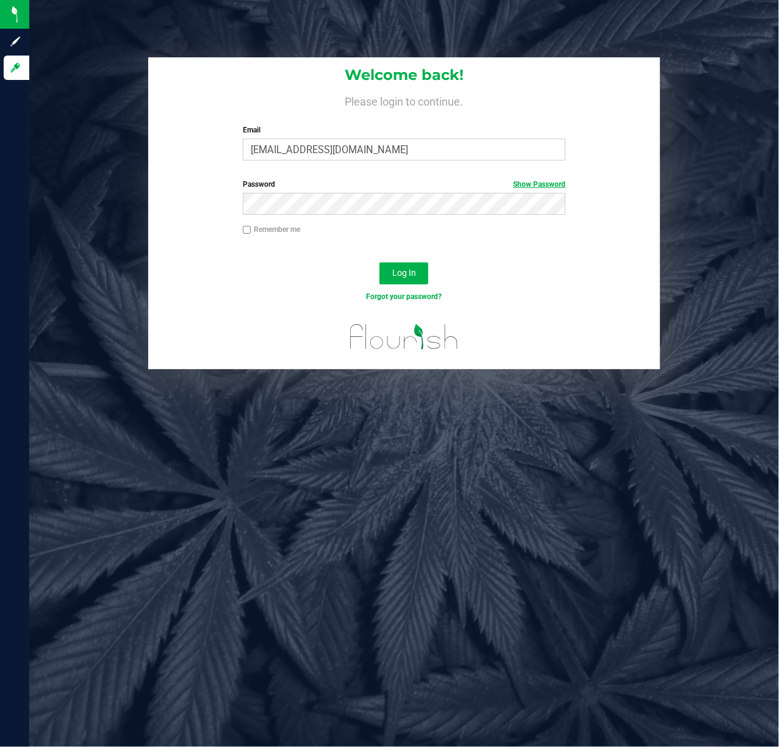
click at [553, 181] on link "Show Password" at bounding box center [539, 184] width 52 height 9
click at [379, 262] on button "Log In" at bounding box center [403, 273] width 49 height 22
